Goal: Find specific page/section: Find specific page/section

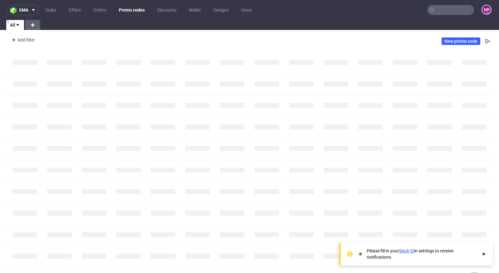
click at [440, 12] on input "text" at bounding box center [451, 10] width 47 height 10
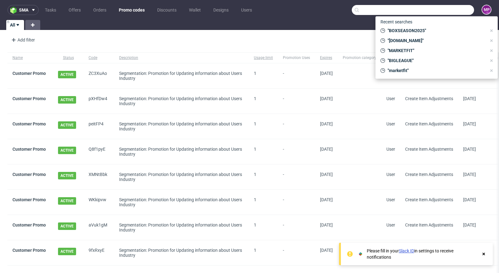
paste input "EXIT15"
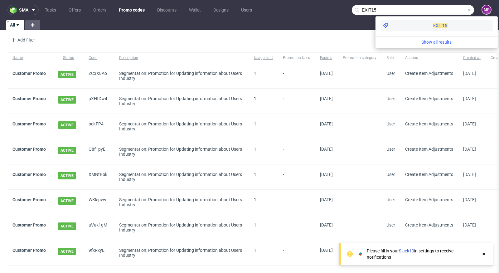
type input "EXIT15"
click at [408, 25] on div "EXIT15" at bounding box center [437, 25] width 112 height 11
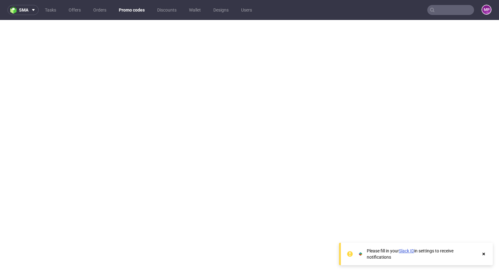
click at [129, 10] on link "Promo codes" at bounding box center [131, 10] width 33 height 10
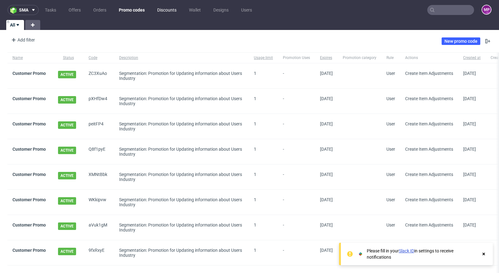
click at [157, 12] on link "Discounts" at bounding box center [167, 10] width 27 height 10
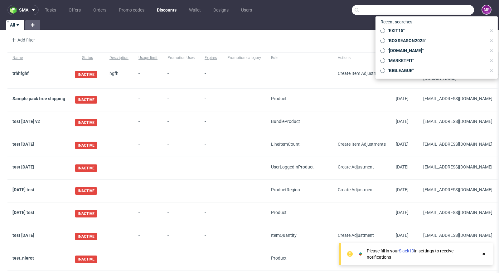
click at [443, 13] on input "text" at bounding box center [413, 10] width 122 height 10
click at [419, 41] on span ""BOXSEASON2025"" at bounding box center [435, 40] width 101 height 6
type input "BOXSEASON2025"
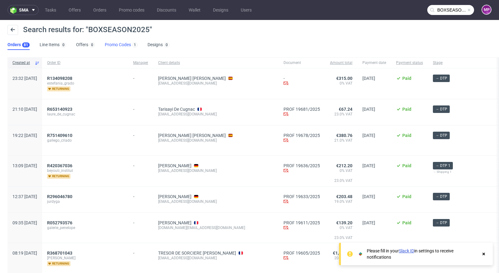
click at [122, 46] on link "Promo Codes 1" at bounding box center [121, 45] width 33 height 10
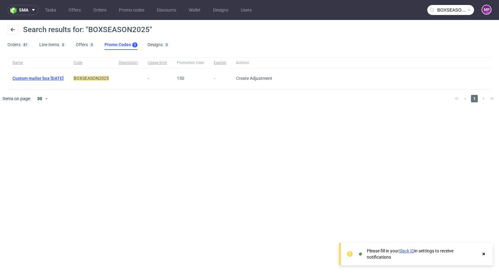
click at [64, 78] on link "Custom mailer box September 2025" at bounding box center [37, 78] width 51 height 5
